Goal: Transaction & Acquisition: Subscribe to service/newsletter

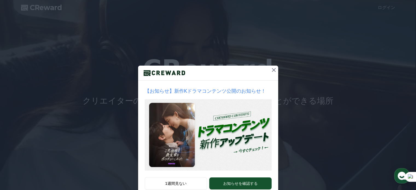
click at [272, 70] on icon at bounding box center [274, 70] width 4 height 4
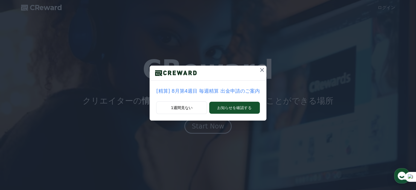
click at [258, 69] on icon at bounding box center [261, 70] width 7 height 7
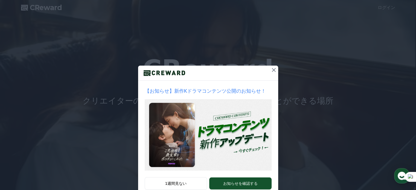
click at [272, 69] on icon at bounding box center [274, 70] width 4 height 4
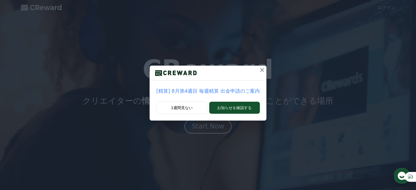
click at [258, 67] on icon at bounding box center [261, 70] width 7 height 7
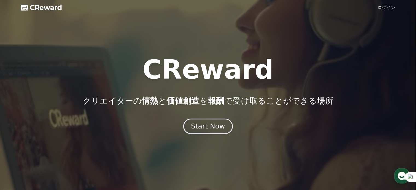
click at [207, 130] on div "Start Now" at bounding box center [208, 126] width 34 height 9
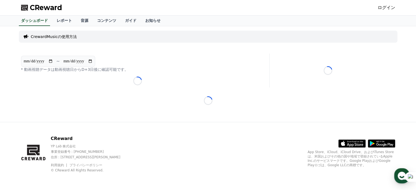
click at [383, 9] on link "ログイン" at bounding box center [385, 7] width 17 height 7
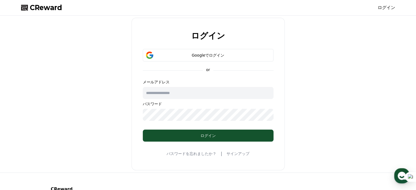
click at [170, 96] on input "text" at bounding box center [208, 93] width 131 height 12
type input "**********"
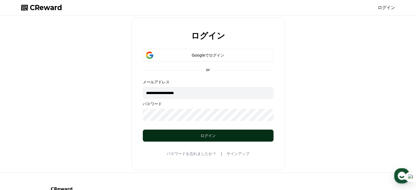
click at [172, 134] on div "ログイン" at bounding box center [208, 135] width 109 height 5
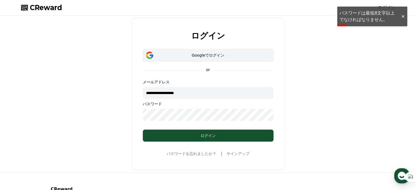
click at [201, 56] on div "Googleでログイン" at bounding box center [208, 54] width 115 height 5
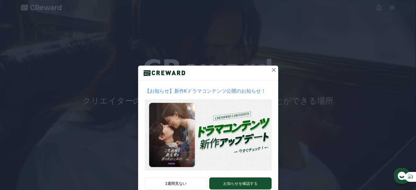
click at [272, 69] on icon at bounding box center [274, 70] width 4 height 4
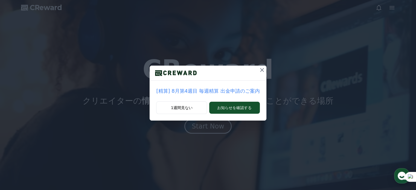
click at [260, 71] on icon at bounding box center [261, 70] width 7 height 7
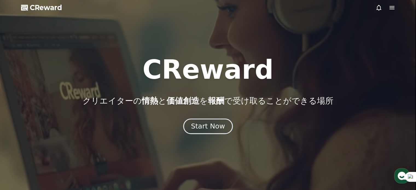
click at [215, 123] on div "Start Now" at bounding box center [208, 126] width 34 height 9
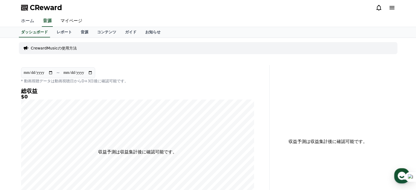
click at [28, 24] on link "ホーム" at bounding box center [28, 20] width 22 height 11
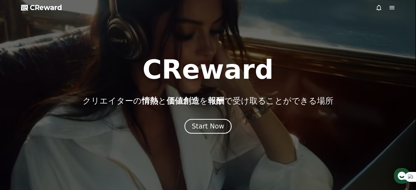
click at [387, 8] on div at bounding box center [385, 7] width 20 height 7
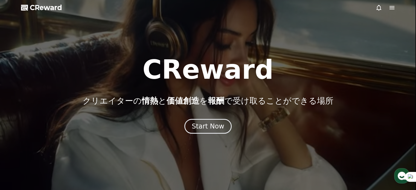
click at [390, 8] on icon at bounding box center [391, 7] width 7 height 7
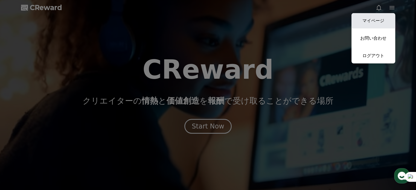
click at [371, 20] on link "マイページ" at bounding box center [373, 20] width 44 height 15
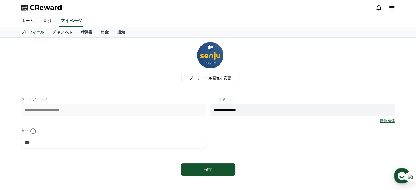
click at [57, 34] on link "チャンネル" at bounding box center [62, 32] width 28 height 10
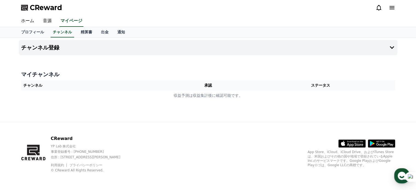
click at [88, 86] on th "チャンネル" at bounding box center [95, 85] width 149 height 10
click at [82, 50] on button "チャンネル登録" at bounding box center [208, 47] width 378 height 15
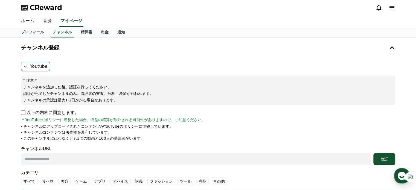
click at [389, 7] on icon at bounding box center [391, 7] width 7 height 7
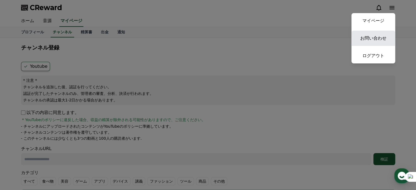
click at [366, 42] on link "お問い合わせ" at bounding box center [373, 38] width 44 height 15
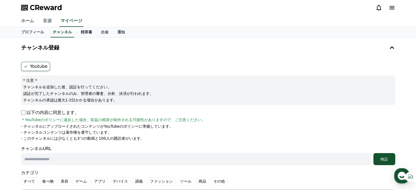
click at [41, 22] on link "音源" at bounding box center [47, 20] width 17 height 11
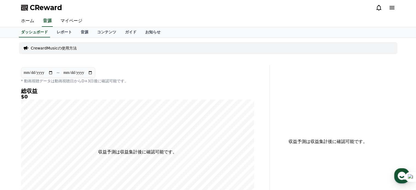
click at [43, 52] on div "CrewardMusicの使用方法" at bounding box center [208, 48] width 378 height 12
click at [46, 49] on p "CrewardMusicの使用方法" at bounding box center [54, 47] width 46 height 5
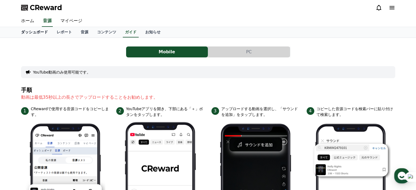
click at [31, 30] on link "ダッシュボード" at bounding box center [35, 32] width 36 height 10
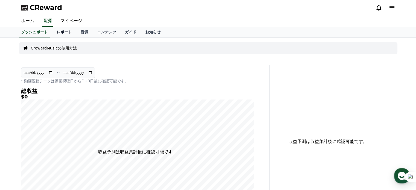
click at [59, 35] on link "レポート" at bounding box center [64, 32] width 24 height 10
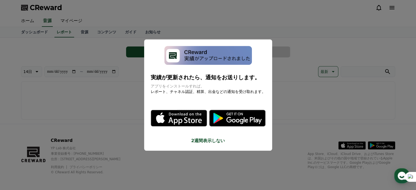
click at [71, 33] on button "close modal" at bounding box center [208, 95] width 416 height 190
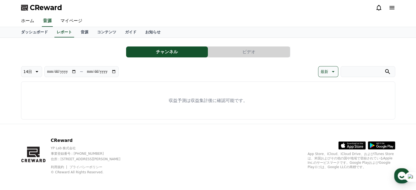
click at [241, 54] on button "ビデオ" at bounding box center [249, 51] width 82 height 11
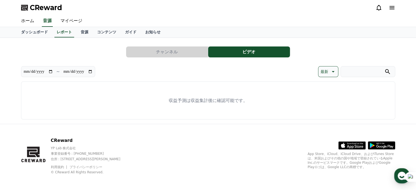
click at [174, 51] on button "チャンネル" at bounding box center [167, 51] width 82 height 11
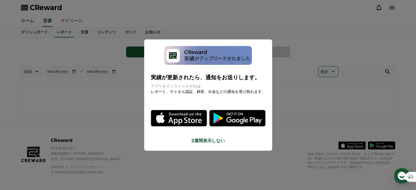
click at [135, 61] on button "close modal" at bounding box center [208, 95] width 416 height 190
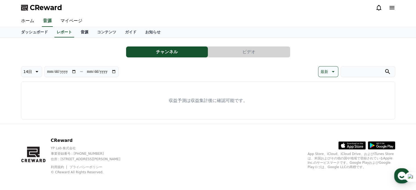
click at [76, 34] on link "音源" at bounding box center [84, 32] width 16 height 10
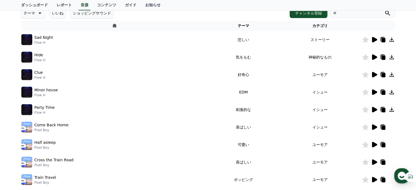
scroll to position [82, 0]
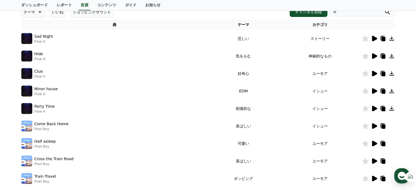
drag, startPoint x: 303, startPoint y: 124, endPoint x: 300, endPoint y: 128, distance: 4.4
click at [303, 124] on td "イシュー" at bounding box center [319, 125] width 83 height 17
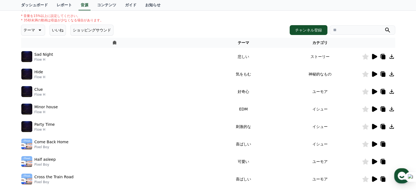
scroll to position [55, 0]
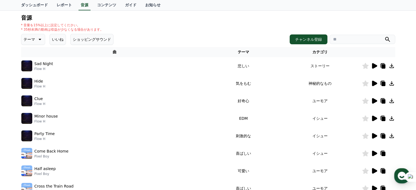
click at [375, 65] on icon at bounding box center [374, 65] width 5 height 5
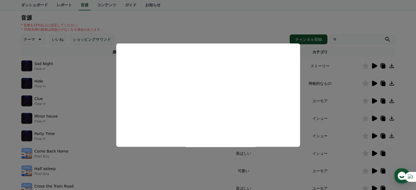
click at [186, 24] on button "close modal" at bounding box center [208, 95] width 416 height 190
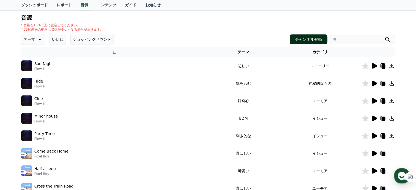
click at [314, 39] on button "チャンネル登録" at bounding box center [308, 39] width 38 height 10
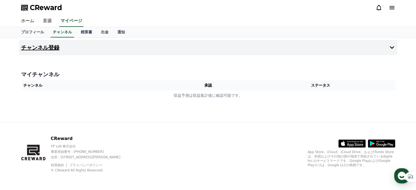
click at [44, 52] on button "チャンネル登録" at bounding box center [208, 47] width 378 height 15
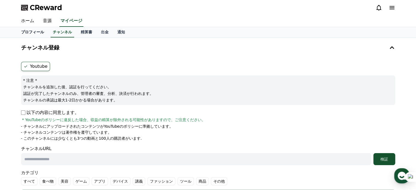
click at [30, 34] on link "プロフィール" at bounding box center [33, 32] width 32 height 10
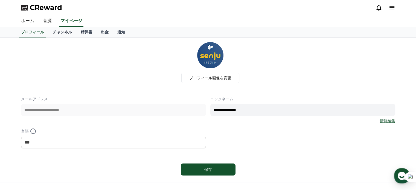
click at [51, 31] on link "チャンネル" at bounding box center [62, 32] width 28 height 10
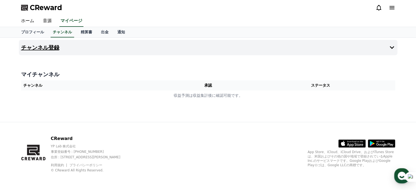
click at [43, 50] on h4 "チャンネル登録" at bounding box center [40, 48] width 38 height 6
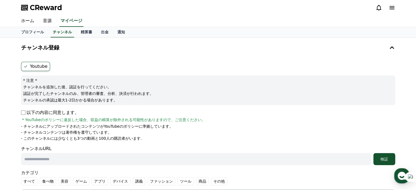
click at [44, 67] on label "Youtube" at bounding box center [35, 66] width 29 height 9
